Goal: Information Seeking & Learning: Check status

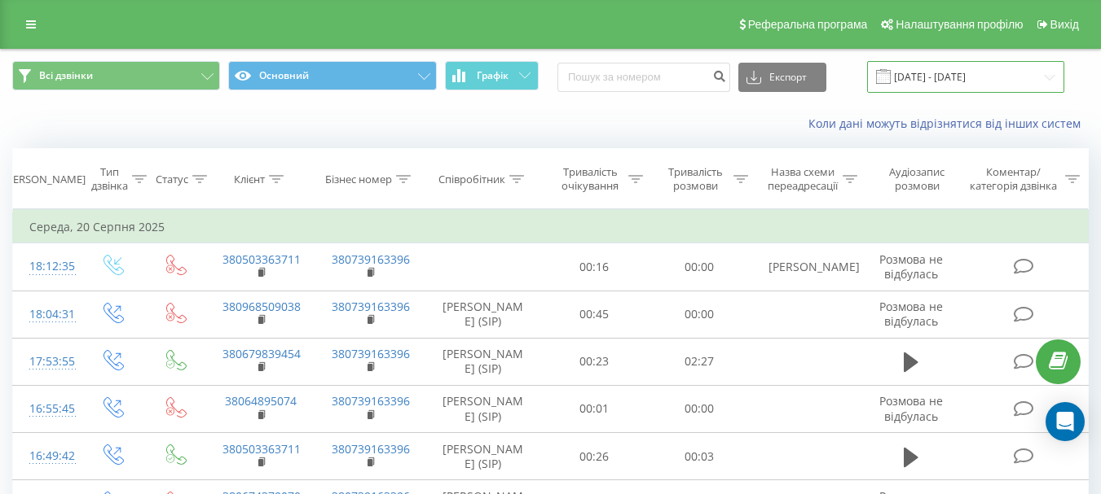
click at [1048, 76] on input "20.08.2025 - 20.08.2025" at bounding box center [965, 77] width 197 height 32
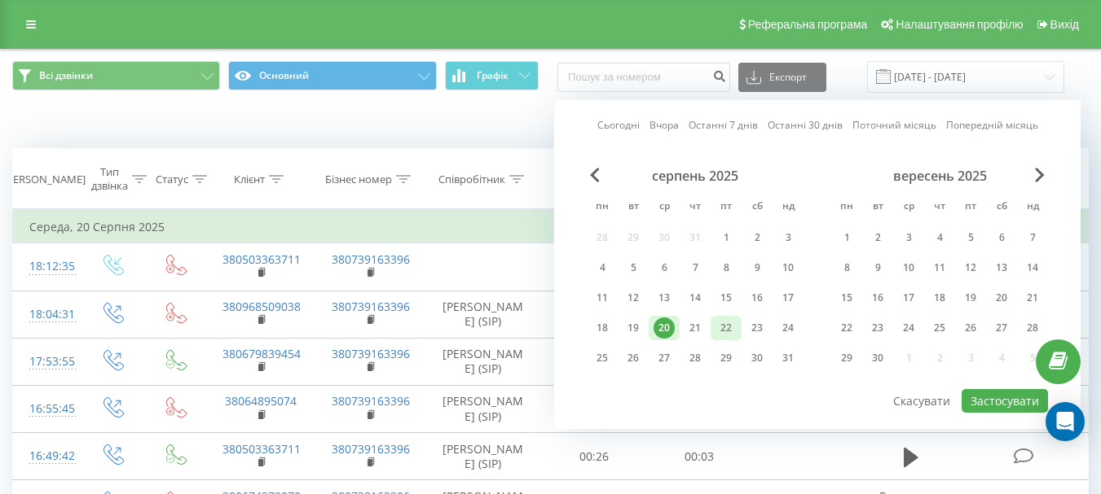
click at [718, 327] on div "22" at bounding box center [725, 328] width 21 height 21
click at [995, 394] on button "Застосувати" at bounding box center [1004, 401] width 86 height 24
type input "22.08.2025 - 22.08.2025"
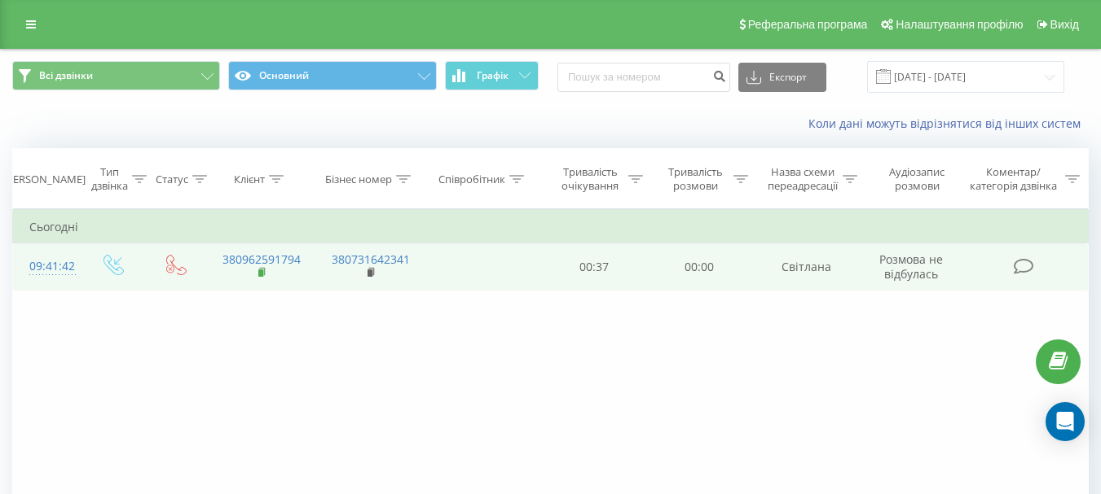
click at [263, 281] on span at bounding box center [262, 273] width 9 height 15
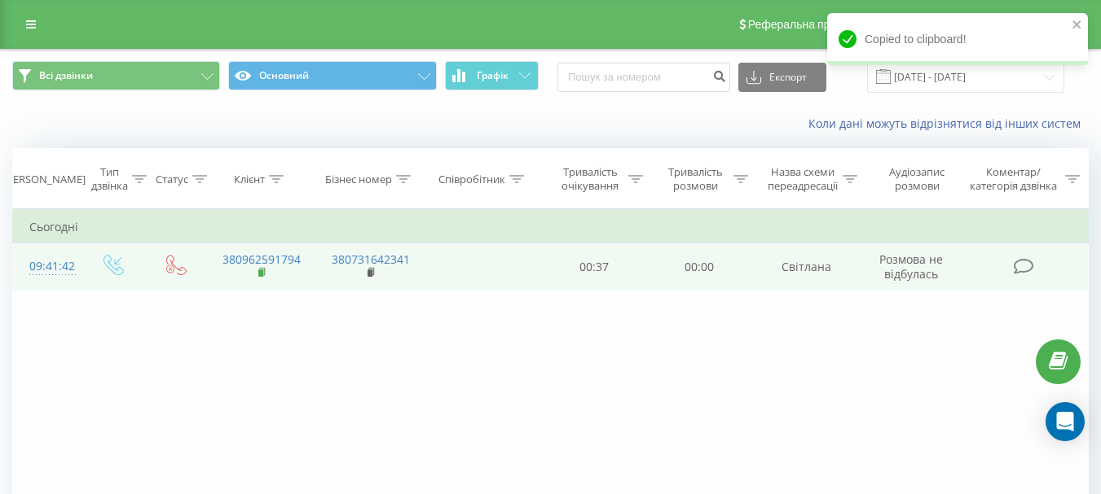
click at [258, 275] on rect at bounding box center [260, 273] width 5 height 7
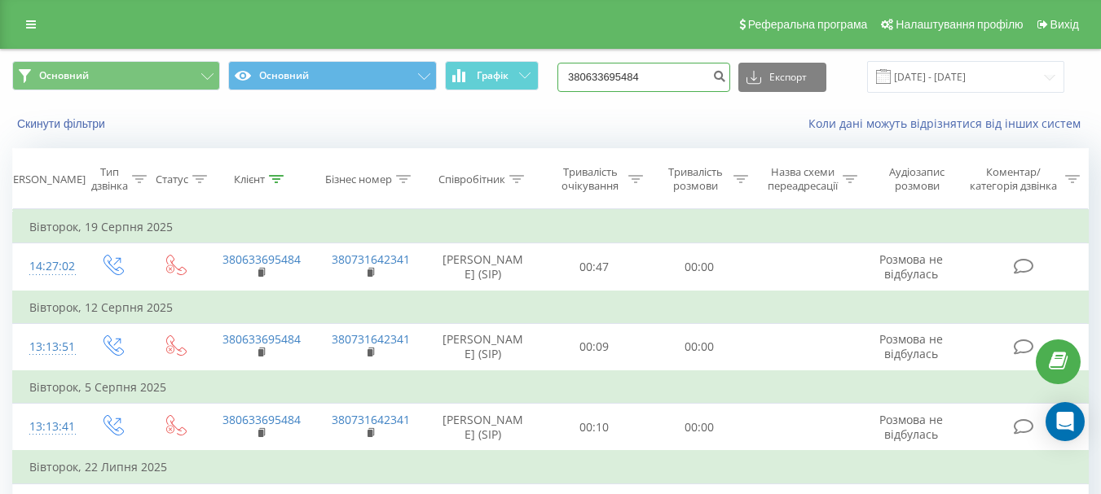
click at [627, 78] on input "380633695484" at bounding box center [643, 77] width 173 height 29
click at [626, 78] on input "380633695484" at bounding box center [643, 77] width 173 height 29
drag, startPoint x: 626, startPoint y: 78, endPoint x: 605, endPoint y: 72, distance: 21.1
click at [605, 72] on input "380633695484" at bounding box center [643, 77] width 173 height 29
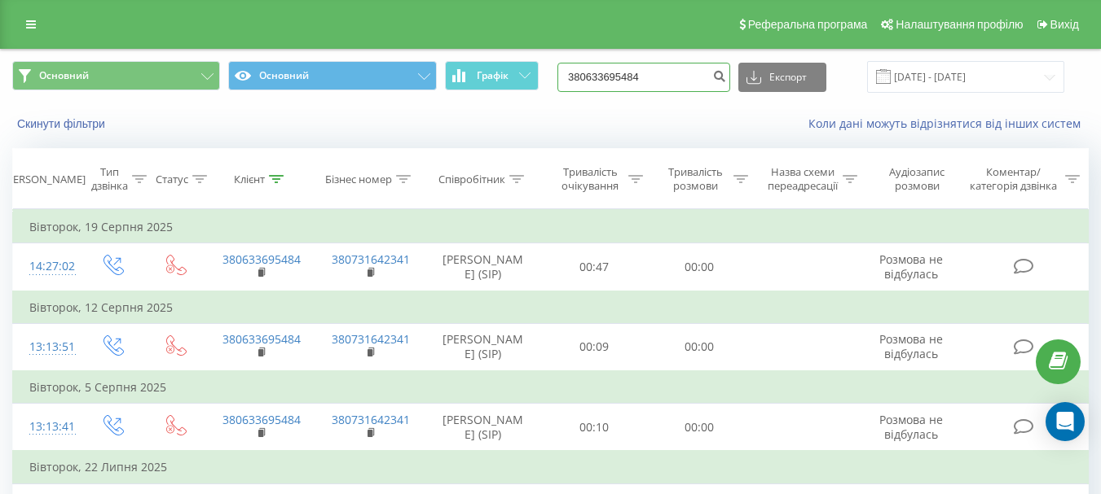
paste input "96259179"
type input "380962591794"
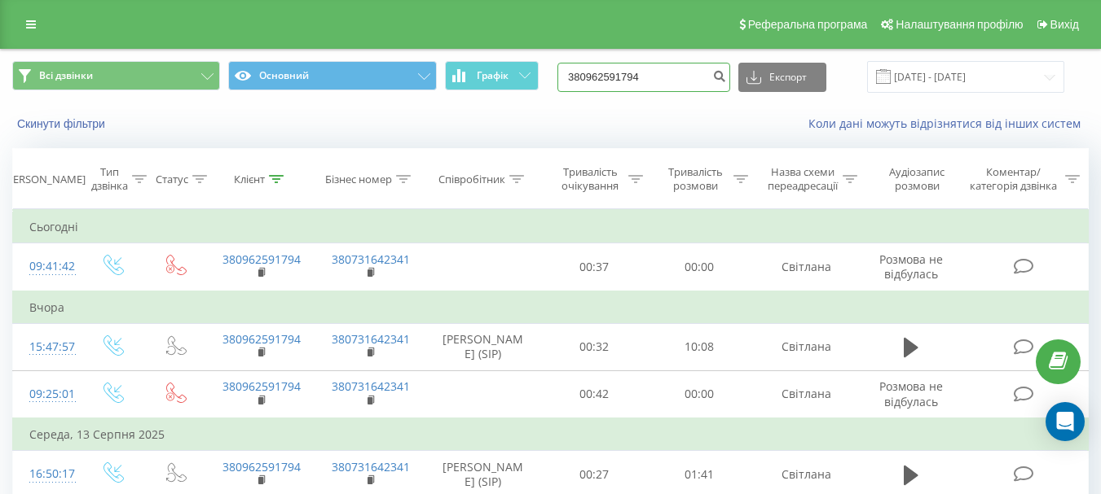
click at [603, 76] on input "380962591794" at bounding box center [643, 77] width 173 height 29
paste input "663438777"
type input "380663438777"
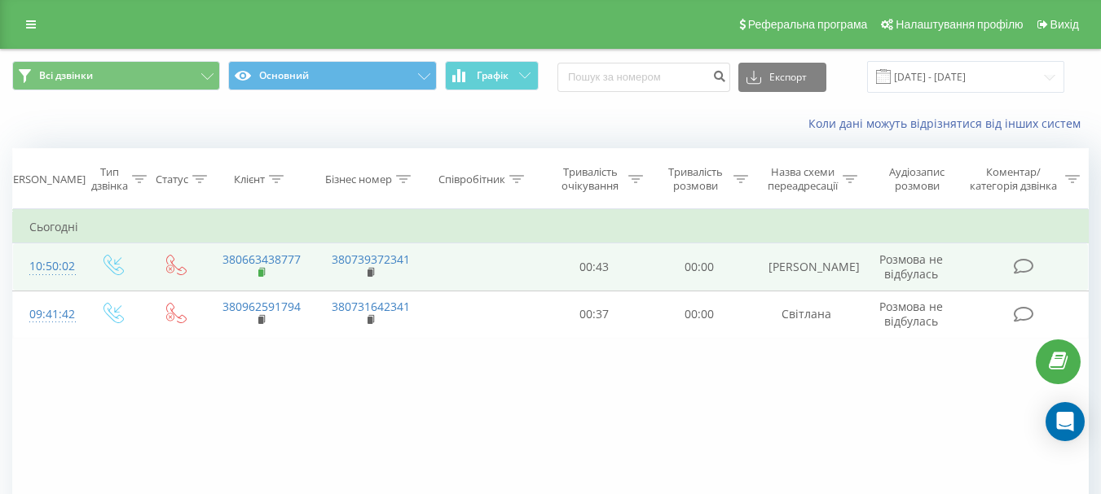
click at [261, 273] on rect at bounding box center [260, 273] width 5 height 7
